Goal: Task Accomplishment & Management: Use online tool/utility

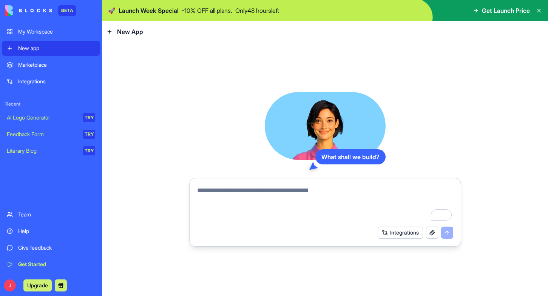
click at [242, 189] on textarea "To enrich screen reader interactions, please activate Accessibility in Grammarl…" at bounding box center [325, 204] width 256 height 36
click at [36, 10] on img at bounding box center [28, 10] width 47 height 11
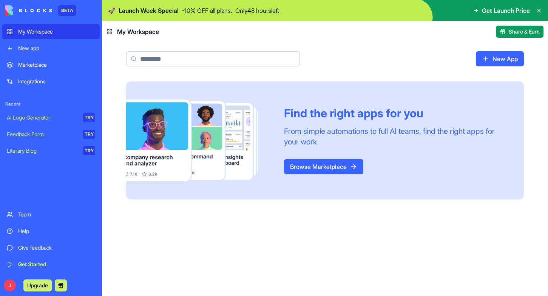
click at [42, 288] on button "Upgrade" at bounding box center [37, 286] width 28 height 12
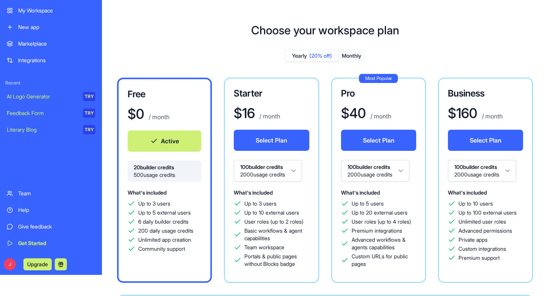
click at [43, 14] on div "My Workspace" at bounding box center [56, 11] width 77 height 8
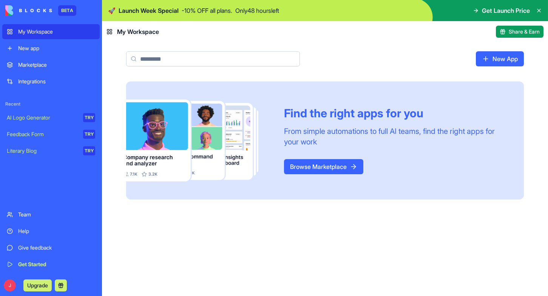
click at [506, 63] on link "New App" at bounding box center [500, 58] width 48 height 15
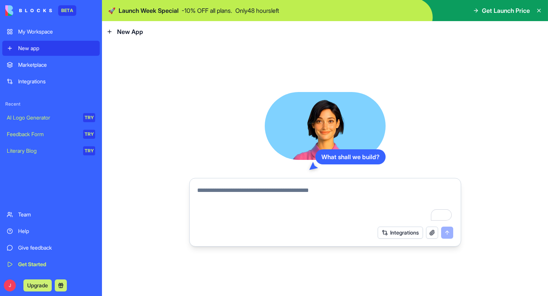
click at [267, 190] on textarea "To enrich screen reader interactions, please activate Accessibility in Grammarl…" at bounding box center [325, 204] width 256 height 36
click at [267, 191] on textarea "To enrich screen reader interactions, please activate Accessibility in Grammarl…" at bounding box center [325, 204] width 256 height 36
